Goal: Complete application form

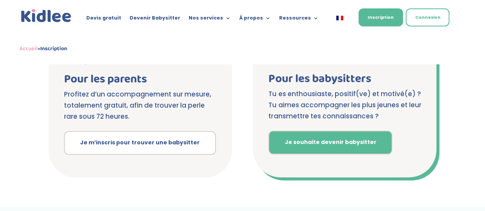
click at [343, 136] on link "Je souhaite devenir babysitter" at bounding box center [330, 143] width 124 height 24
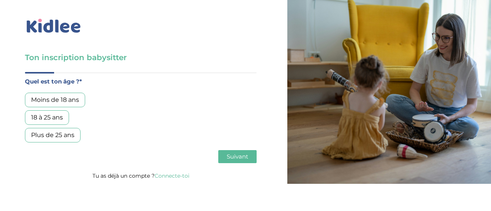
click at [62, 119] on div "18 à 25 ans" at bounding box center [47, 117] width 44 height 15
click at [243, 157] on span "Suivant" at bounding box center [237, 156] width 21 height 7
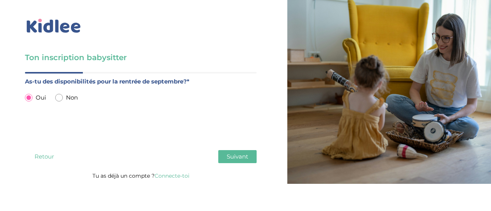
click at [236, 155] on span "Suivant" at bounding box center [237, 156] width 21 height 7
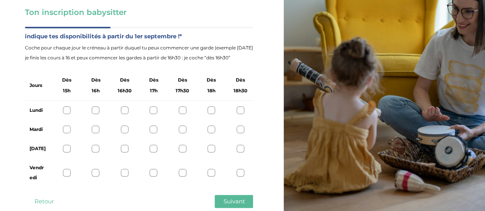
scroll to position [55, 0]
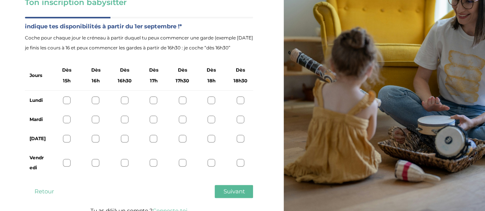
click at [95, 102] on div at bounding box center [96, 101] width 8 height 8
click at [96, 118] on div at bounding box center [96, 120] width 8 height 8
click at [96, 137] on div at bounding box center [96, 139] width 8 height 8
click at [94, 160] on div at bounding box center [96, 163] width 8 height 8
click at [224, 189] on span "Suivant" at bounding box center [233, 191] width 21 height 7
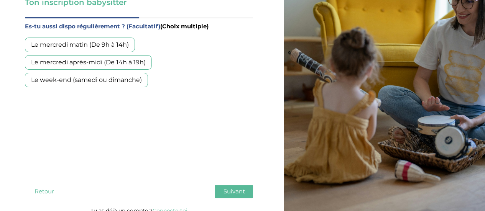
click at [124, 76] on div "Le week-end (samedi ou dimanche)" at bounding box center [86, 80] width 123 height 15
click at [245, 191] on button "Suivant" at bounding box center [234, 191] width 38 height 13
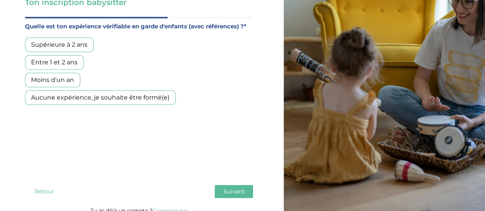
click at [80, 95] on div "Aucune expérience, je souhaite être formé(e)" at bounding box center [100, 98] width 151 height 15
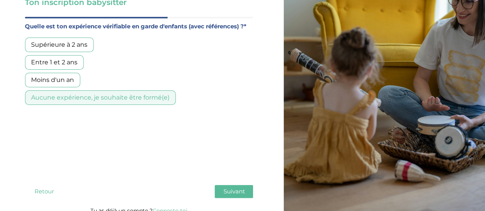
click at [222, 186] on button "Suivant" at bounding box center [234, 191] width 38 height 13
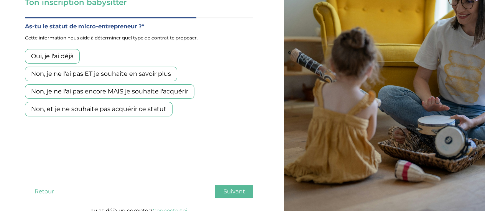
click at [147, 112] on div "Non, et je ne souhaite pas acquérir ce statut" at bounding box center [99, 109] width 148 height 15
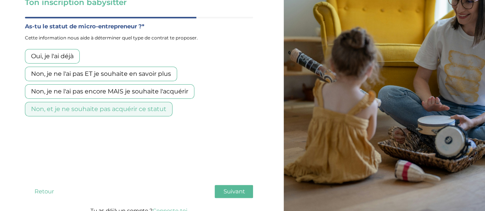
click at [221, 189] on button "Suivant" at bounding box center [234, 191] width 38 height 13
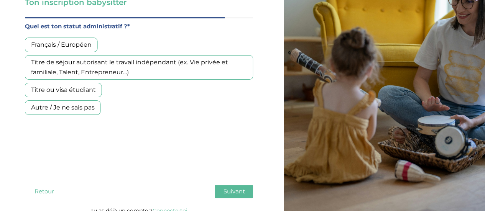
click at [72, 49] on div "Français / Européen" at bounding box center [61, 45] width 73 height 15
click at [239, 189] on span "Suivant" at bounding box center [233, 191] width 21 height 7
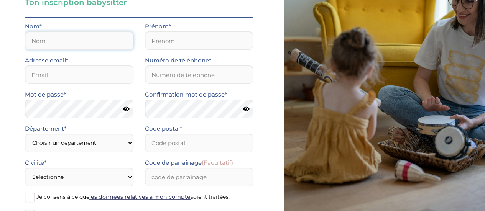
click at [98, 48] on input "text" at bounding box center [79, 40] width 109 height 18
type input "A"
type input "LEBLON"
click at [184, 38] on input "text" at bounding box center [199, 40] width 109 height 18
type input "Aurélie"
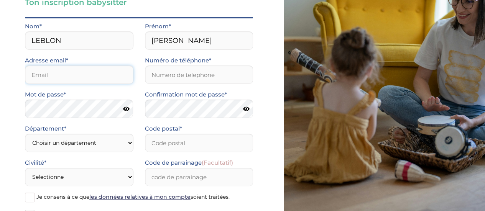
click at [68, 72] on input "email" at bounding box center [79, 75] width 109 height 18
type input "aurelie.leblon93@gmail.com"
click at [186, 78] on input "Numéro de téléphone*" at bounding box center [199, 75] width 109 height 18
type input "0615403557"
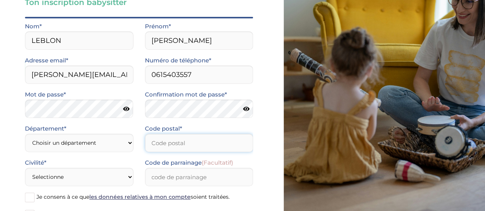
type input "93370"
click at [129, 110] on icon at bounding box center [126, 109] width 7 height 6
click at [127, 107] on icon at bounding box center [125, 109] width 7 height 6
click at [246, 110] on icon at bounding box center [246, 109] width 7 height 6
click at [246, 110] on icon at bounding box center [245, 109] width 7 height 6
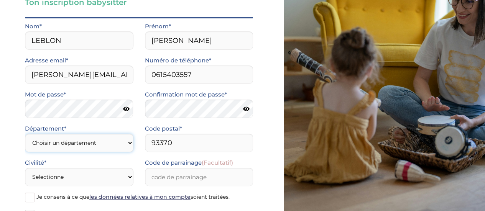
click at [95, 142] on select "Choisir un département Paris (75) Hauts-de-Seine (92) Yvelines (78) Val-de-Marn…" at bounding box center [79, 143] width 109 height 18
select select "93"
click at [25, 134] on select "Choisir un département Paris (75) Hauts-de-Seine (92) Yvelines (78) Val-de-Marn…" at bounding box center [79, 143] width 109 height 18
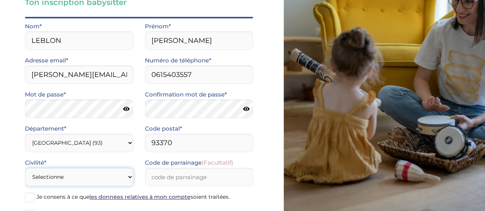
click at [121, 175] on select "Selectionne Mr Mme" at bounding box center [79, 177] width 109 height 18
select select "1"
click at [25, 168] on select "Selectionne Mr Mme" at bounding box center [79, 177] width 109 height 18
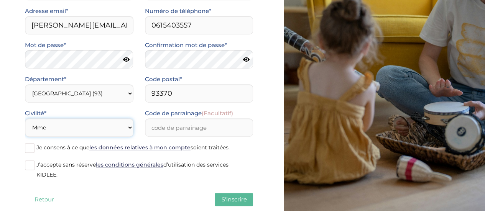
scroll to position [107, 0]
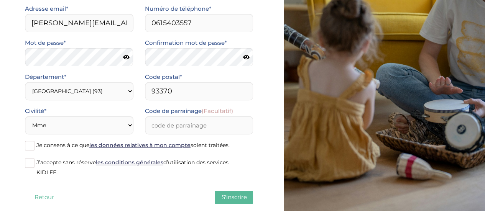
drag, startPoint x: 29, startPoint y: 147, endPoint x: 28, endPoint y: 152, distance: 5.0
click at [28, 147] on span at bounding box center [30, 146] width 10 height 10
click at [0, 0] on input "Je consens à ce que les données relatives à mon compte soient traitées." at bounding box center [0, 0] width 0 height 0
click at [29, 164] on span at bounding box center [30, 163] width 10 height 10
click at [0, 0] on input "J’accepte sans réserve les conditions générales d’utilisation des services KIDL…" at bounding box center [0, 0] width 0 height 0
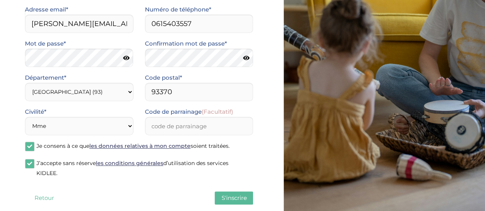
scroll to position [108, 0]
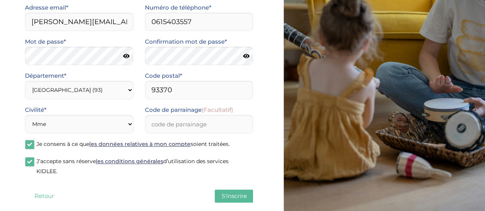
click at [242, 196] on span "S'inscrire" at bounding box center [233, 196] width 25 height 7
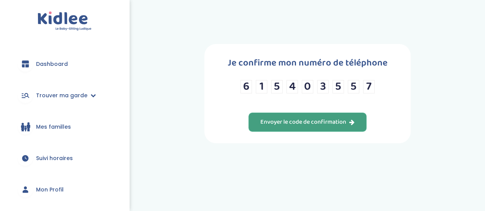
click at [342, 121] on div "Envoyer le code de confirmation" at bounding box center [307, 122] width 94 height 9
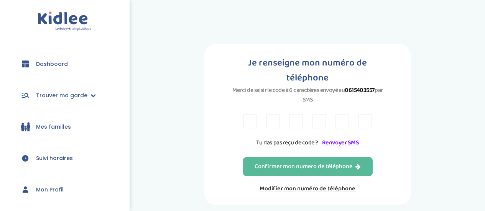
click at [249, 114] on input "text" at bounding box center [250, 121] width 13 height 14
type input "7"
type input "F"
type input "E"
type input "V"
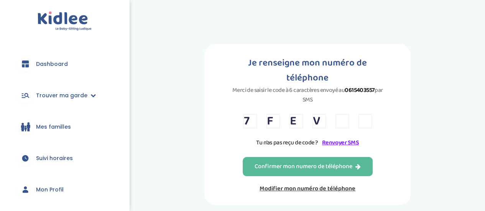
type input "9"
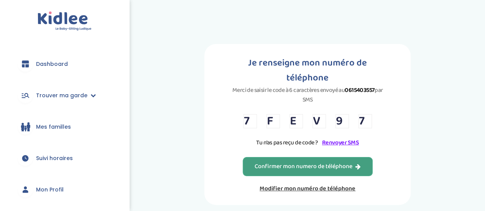
type input "7"
click at [282, 157] on button "Confirmer mon numero de téléphone" at bounding box center [308, 166] width 130 height 19
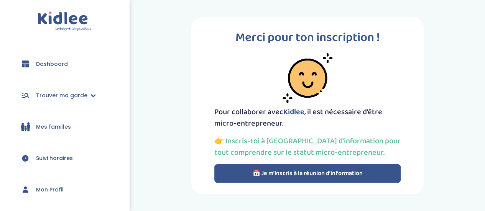
click at [296, 173] on button "📅 Je m’inscris à la réunion d’information" at bounding box center [307, 174] width 186 height 18
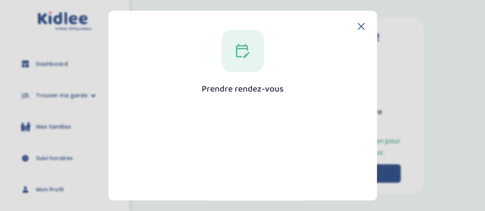
click at [363, 26] on div "Prendre rendez-vous Fermer" at bounding box center [243, 106] width 268 height 190
click at [358, 28] on icon at bounding box center [361, 26] width 7 height 7
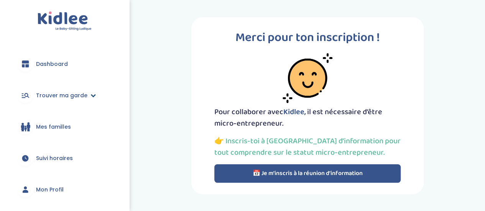
click at [52, 95] on span "Trouver ma garde" at bounding box center [61, 96] width 51 height 8
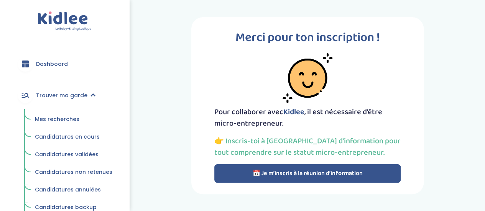
click at [56, 115] on span "Mes recherches" at bounding box center [57, 119] width 44 height 8
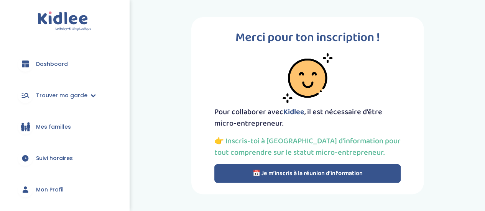
click at [55, 64] on span "Dashboard" at bounding box center [52, 64] width 32 height 8
